Goal: Navigation & Orientation: Find specific page/section

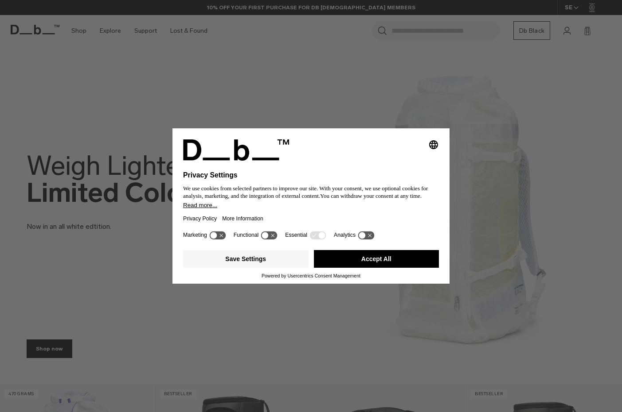
drag, startPoint x: 381, startPoint y: 264, endPoint x: 297, endPoint y: 249, distance: 85.1
click at [277, 245] on div "Selecting an option will immediately change the language Privacy Settings We us…" at bounding box center [310, 206] width 277 height 156
click at [346, 257] on button "Accept All" at bounding box center [376, 259] width 125 height 18
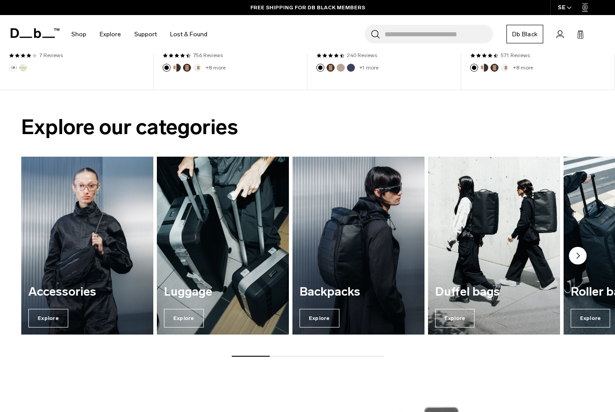
scroll to position [532, 0]
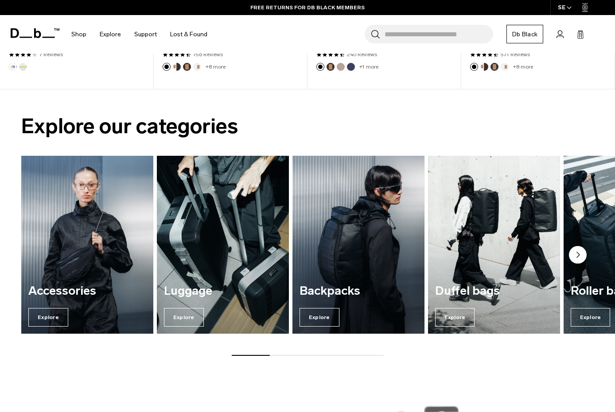
click at [582, 260] on circle "Next slide" at bounding box center [578, 255] width 18 height 18
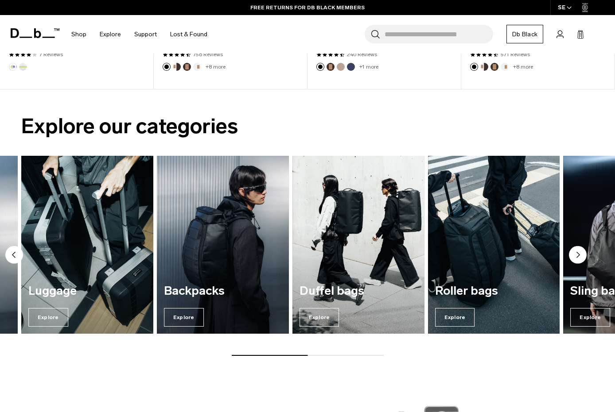
click at [580, 260] on circle "Next slide" at bounding box center [578, 255] width 18 height 18
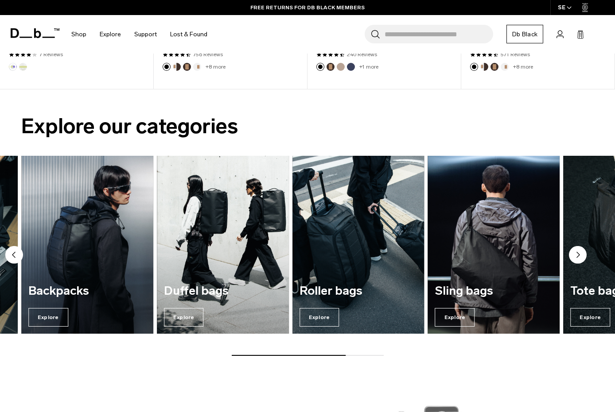
click at [348, 245] on img "5 / 7" at bounding box center [358, 244] width 136 height 183
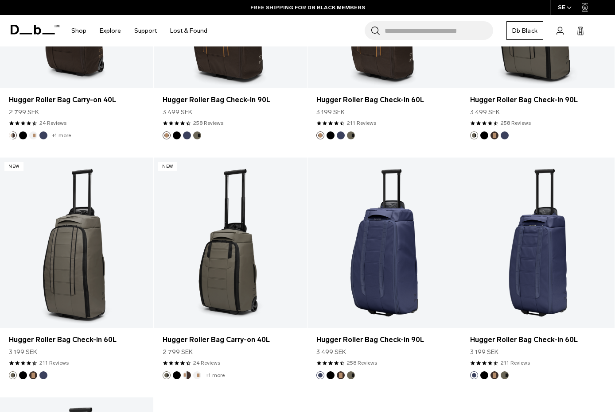
scroll to position [620, 0]
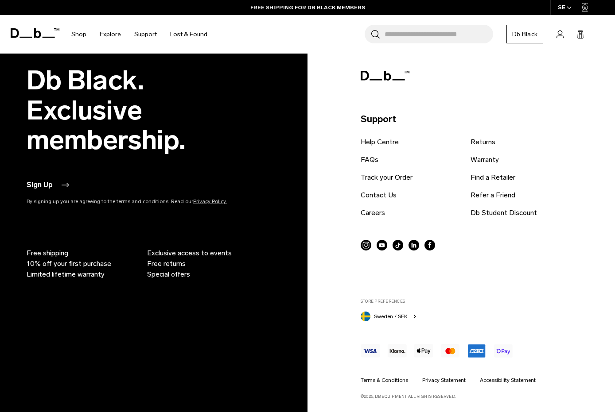
scroll to position [1711, 0]
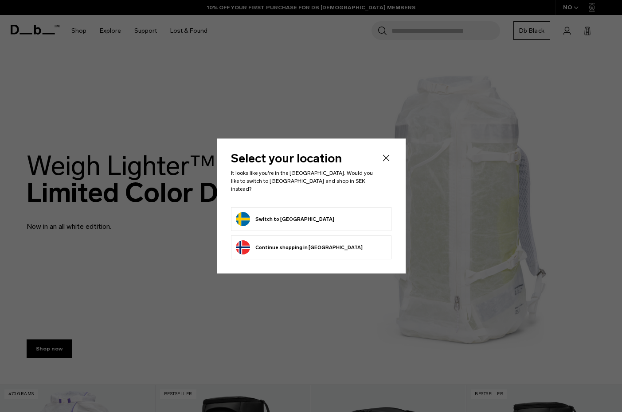
click at [316, 217] on form "Switch to Sweden" at bounding box center [311, 219] width 151 height 14
click at [267, 216] on button "Switch to Sweden" at bounding box center [285, 219] width 98 height 14
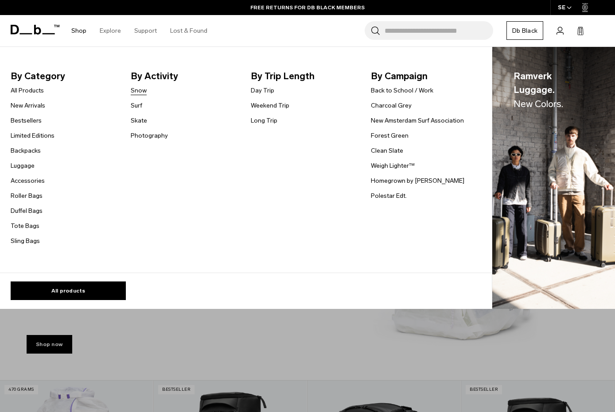
click at [137, 89] on link "Snow" at bounding box center [139, 90] width 16 height 9
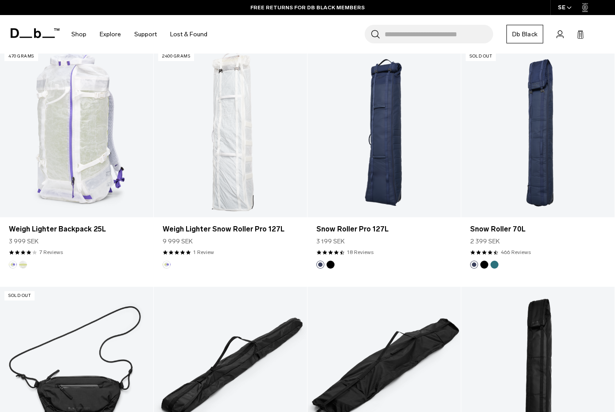
scroll to position [665, 0]
